Goal: Check status: Check status

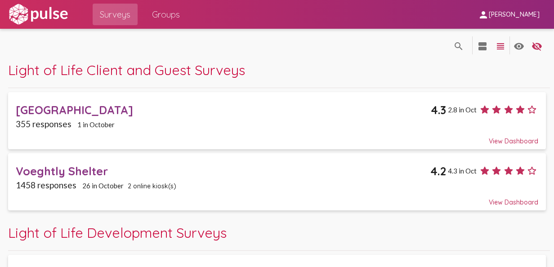
click at [190, 18] on div "Surveys Groups" at bounding box center [270, 14] width 402 height 29
click at [173, 19] on span "Groups" at bounding box center [166, 14] width 28 height 16
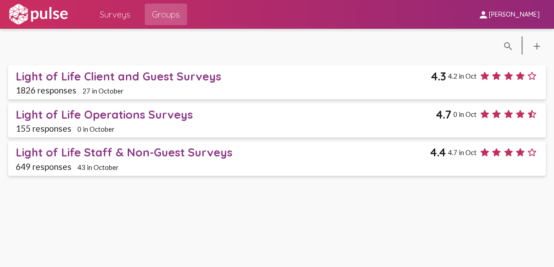
click at [209, 78] on div "Light of Life Client and Guest Surveys" at bounding box center [223, 76] width 415 height 14
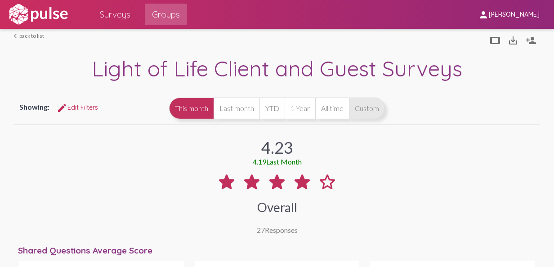
click at [385, 113] on button "Custom" at bounding box center [367, 109] width 36 height 22
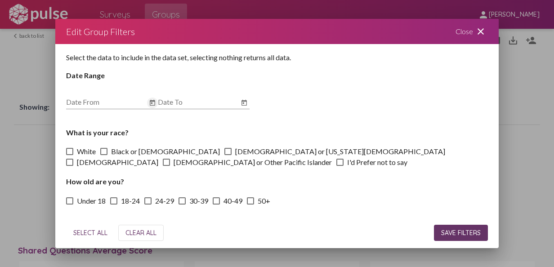
click at [151, 103] on icon "Open calendar" at bounding box center [152, 103] width 7 height 11
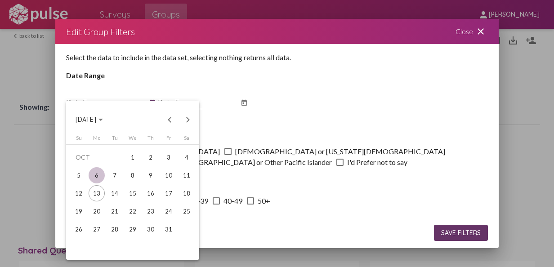
click at [100, 174] on div "6" at bounding box center [97, 175] width 16 height 16
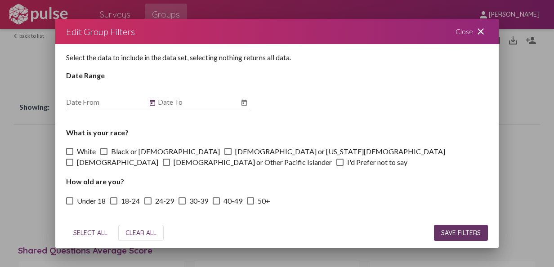
type input "[DATE]"
click at [245, 100] on icon "Open calendar" at bounding box center [243, 103] width 7 height 11
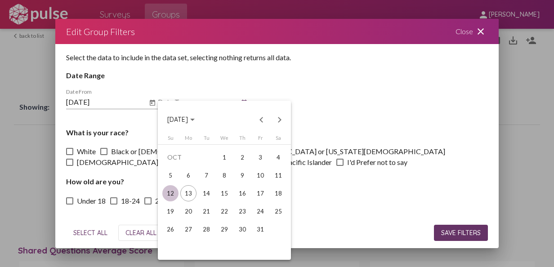
click at [173, 191] on div "12" at bounding box center [170, 193] width 16 height 16
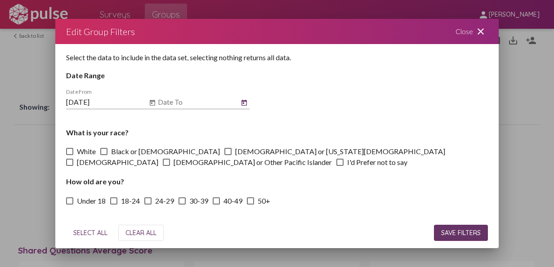
type input "[DATE]"
click at [453, 235] on span "SAVE FILTERS" at bounding box center [461, 233] width 40 height 8
